Goal: Task Accomplishment & Management: Manage account settings

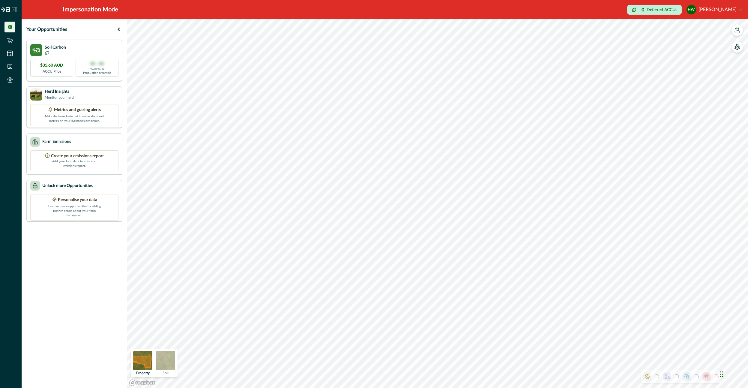
click at [170, 365] on img at bounding box center [165, 360] width 19 height 19
click at [138, 361] on img at bounding box center [142, 360] width 19 height 19
click at [737, 31] on icon "button" at bounding box center [737, 30] width 6 height 6
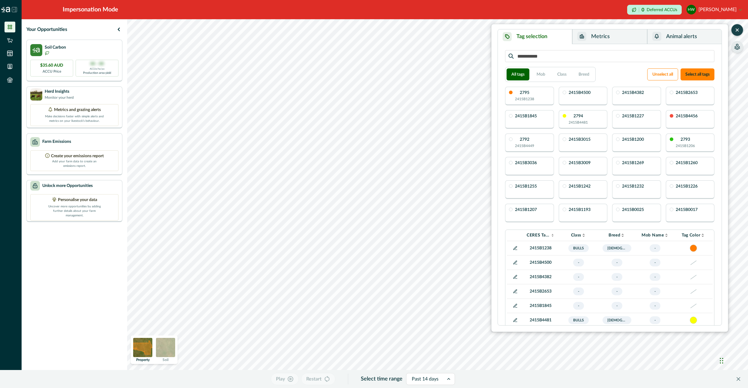
click at [738, 45] on icon "button" at bounding box center [737, 47] width 6 height 6
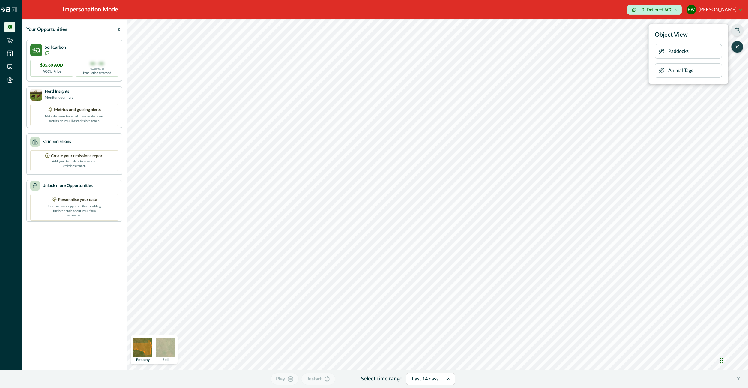
click at [664, 69] on icon "button" at bounding box center [662, 70] width 6 height 6
click at [738, 32] on icon "button" at bounding box center [737, 30] width 6 height 6
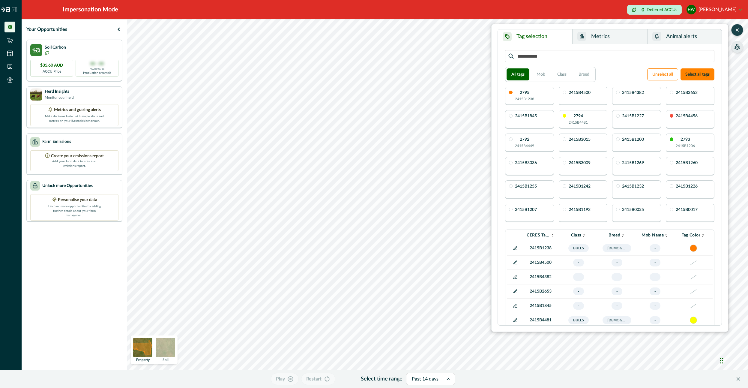
click at [610, 35] on button "Metrics" at bounding box center [609, 36] width 75 height 15
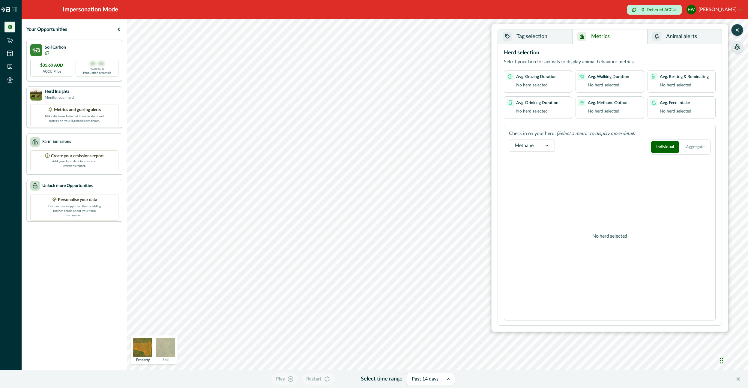
click at [547, 39] on button "Tag selection" at bounding box center [535, 36] width 74 height 15
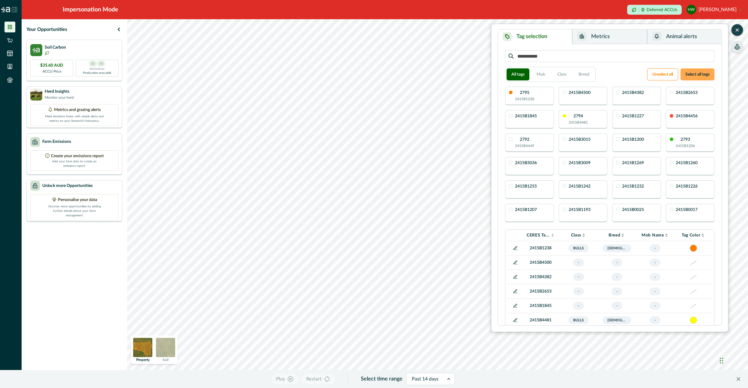
click at [692, 75] on button "Select all tags" at bounding box center [698, 74] width 34 height 12
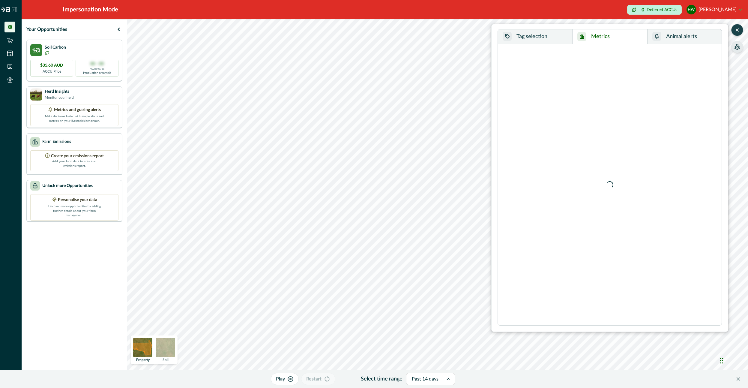
click at [604, 33] on button "Metrics" at bounding box center [609, 36] width 75 height 15
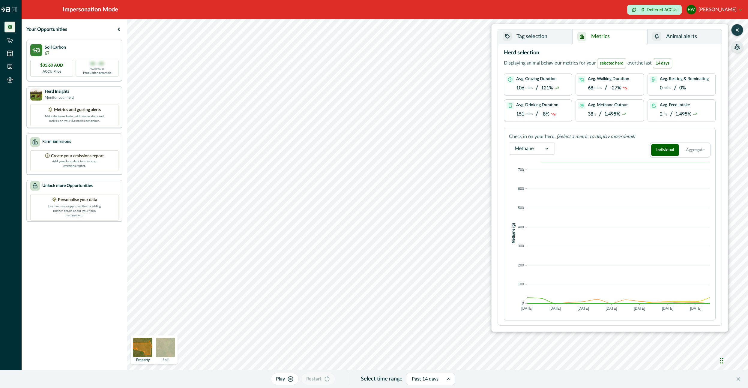
click at [727, 10] on button "HW [PERSON_NAME]" at bounding box center [714, 9] width 55 height 14
click at [734, 28] on icon "button" at bounding box center [737, 30] width 6 height 6
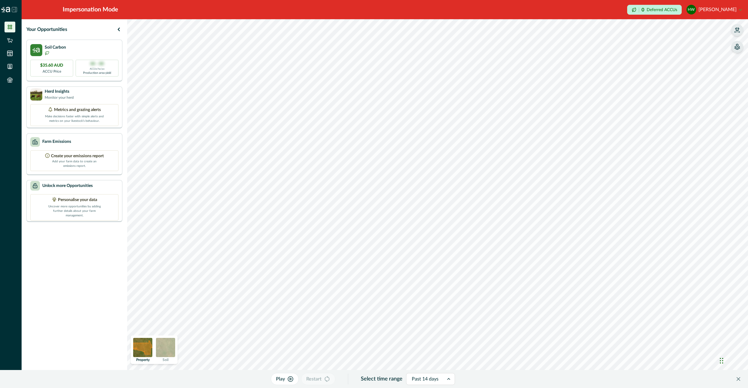
click at [720, 13] on button "HW [PERSON_NAME]" at bounding box center [714, 9] width 55 height 14
click at [709, 29] on button "Sign out" at bounding box center [708, 27] width 67 height 10
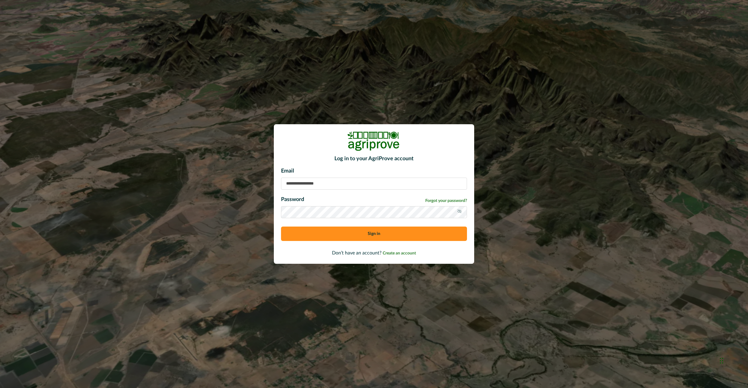
click at [334, 179] on input at bounding box center [374, 184] width 186 height 12
type input "**********"
click at [330, 233] on button "Sign in" at bounding box center [374, 233] width 186 height 14
